Goal: Task Accomplishment & Management: Use online tool/utility

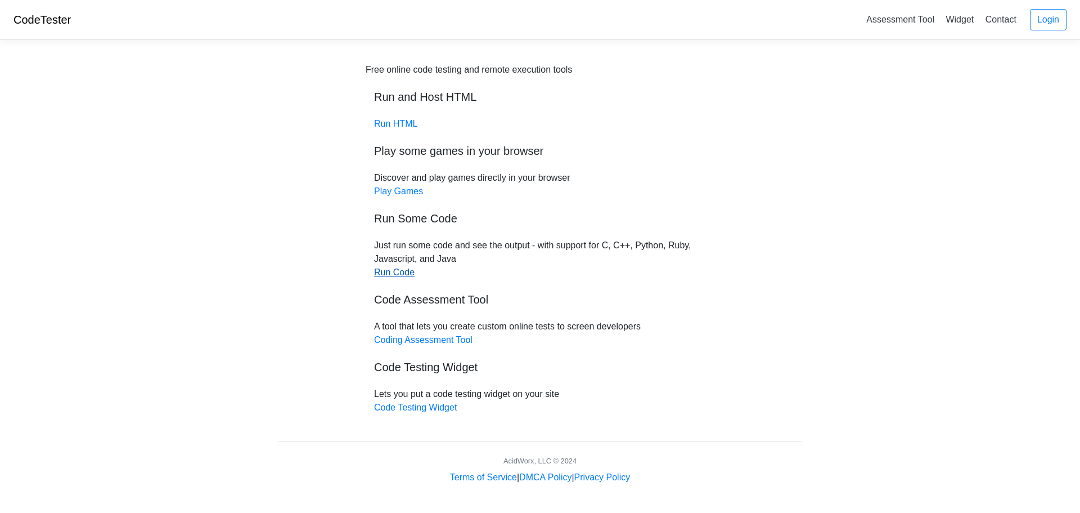
click at [411, 268] on link "Run Code" at bounding box center [394, 272] width 41 height 10
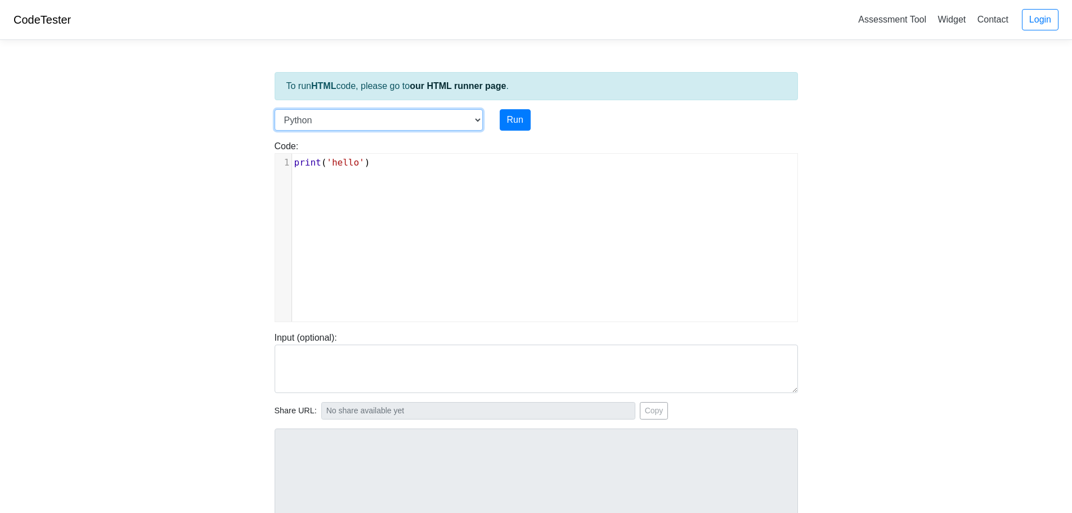
click at [410, 119] on select "C C++ Go Java Javascript Python Ruby" at bounding box center [379, 119] width 208 height 21
select select "c"
click at [275, 109] on select "C C++ Go Java Javascript Python Ruby" at bounding box center [379, 119] width 208 height 21
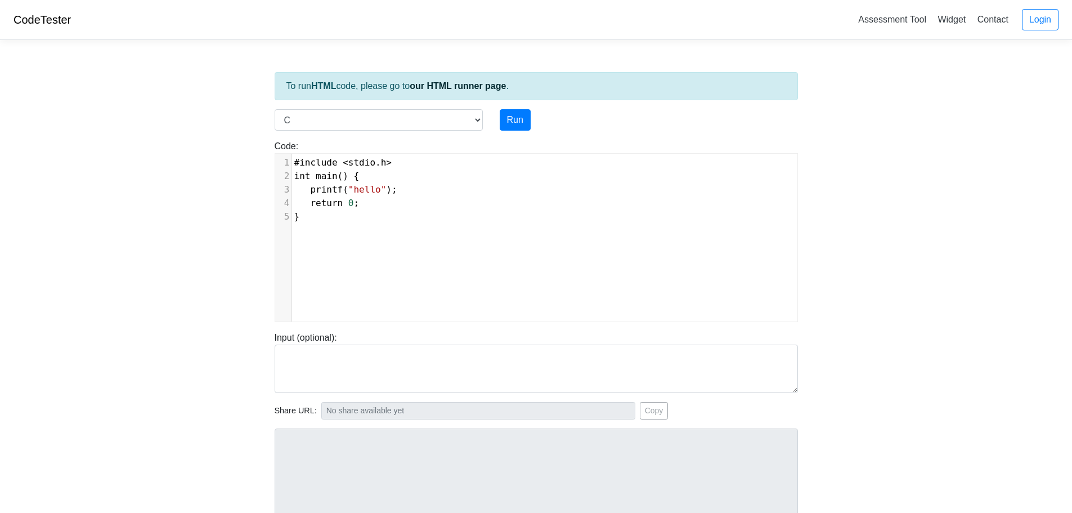
scroll to position [5, 0]
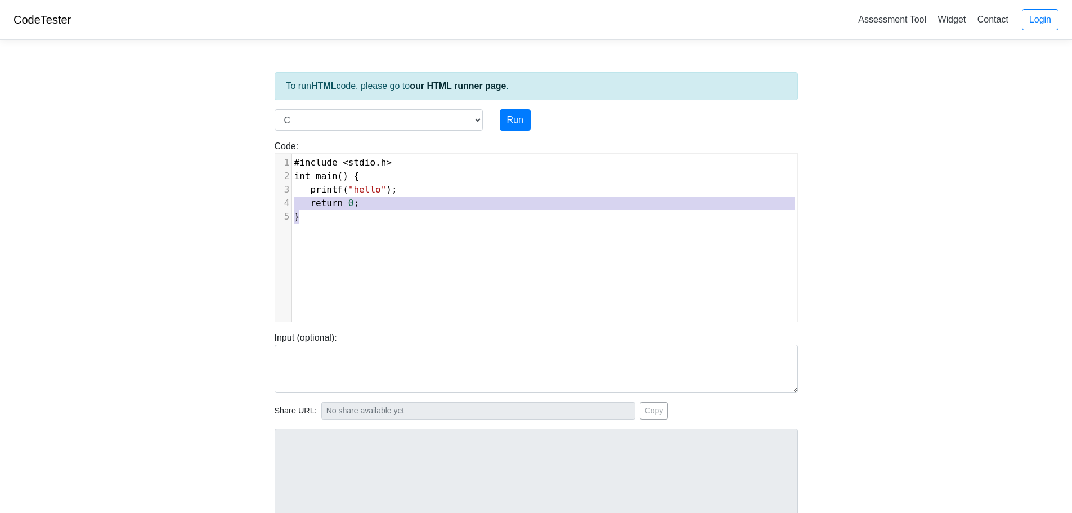
type textarea "#include <stdio.h> int main() { printf("hello"); return 0; }"
drag, startPoint x: 356, startPoint y: 224, endPoint x: 251, endPoint y: 146, distance: 130.6
click at [251, 146] on body "CodeTester Assessment Tool Widget Contact Login To run HTML code, please go to …" at bounding box center [536, 300] width 1072 height 600
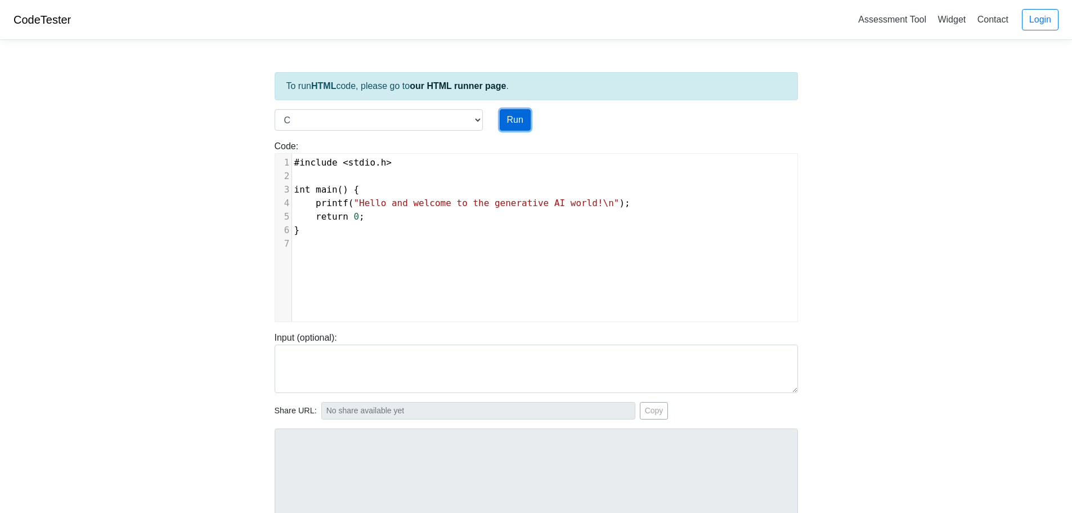
click at [515, 119] on button "Run" at bounding box center [515, 119] width 31 height 21
type input "[URL][DOMAIN_NAME]"
type textarea "Stdout: Hello and welcome to the generative AI world!"
